Goal: Information Seeking & Learning: Understand process/instructions

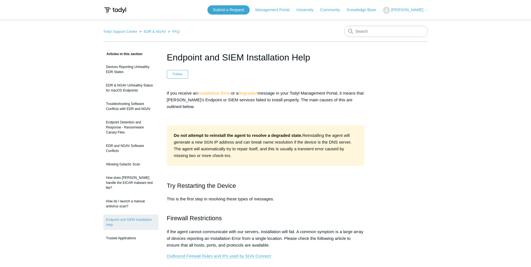
click at [297, 182] on h2 "Try Restarting the Device" at bounding box center [266, 186] width 198 height 10
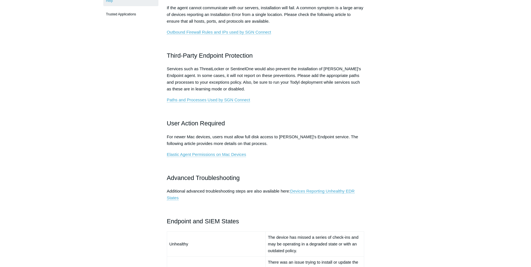
scroll to position [252, 0]
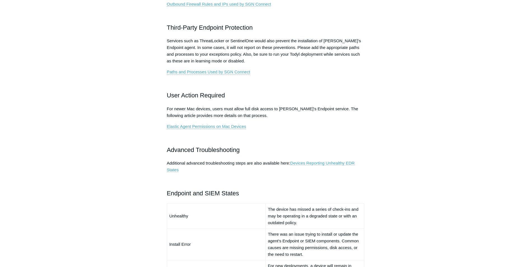
click at [328, 164] on link "Devices Reporting Unhealthy EDR States" at bounding box center [261, 167] width 188 height 12
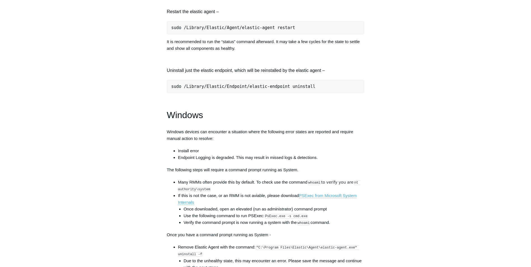
scroll to position [728, 0]
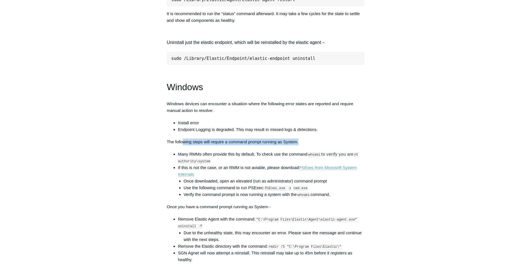
drag, startPoint x: 184, startPoint y: 146, endPoint x: 317, endPoint y: 137, distance: 133.3
drag, startPoint x: 317, startPoint y: 137, endPoint x: 255, endPoint y: 146, distance: 63.0
click at [255, 145] on p "The following steps will require a command prompt running as System." at bounding box center [266, 142] width 198 height 7
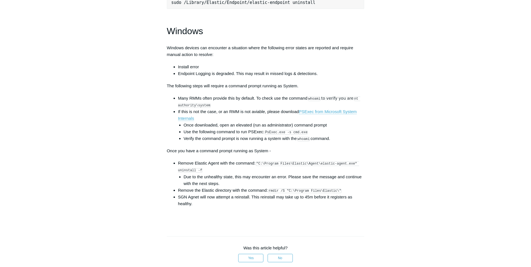
scroll to position [812, 0]
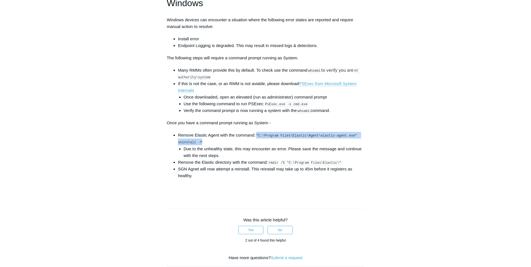
drag, startPoint x: 257, startPoint y: 139, endPoint x: 200, endPoint y: 145, distance: 57.8
click at [200, 145] on code ""C:\Program Files\Elastic\Agent\elastic-agent.exe" uninstall -f" at bounding box center [268, 139] width 181 height 11
drag, startPoint x: 200, startPoint y: 145, endPoint x: 192, endPoint y: 146, distance: 7.6
copy code ""C:\Program Files\Elastic\Agent\elastic-agent.exe" uninstall -f"
click at [300, 140] on code ""C:\Program Files\Elastic\Agent\elastic-agent.exe" uninstall -f" at bounding box center [268, 139] width 181 height 11
